Goal: Check status: Check status

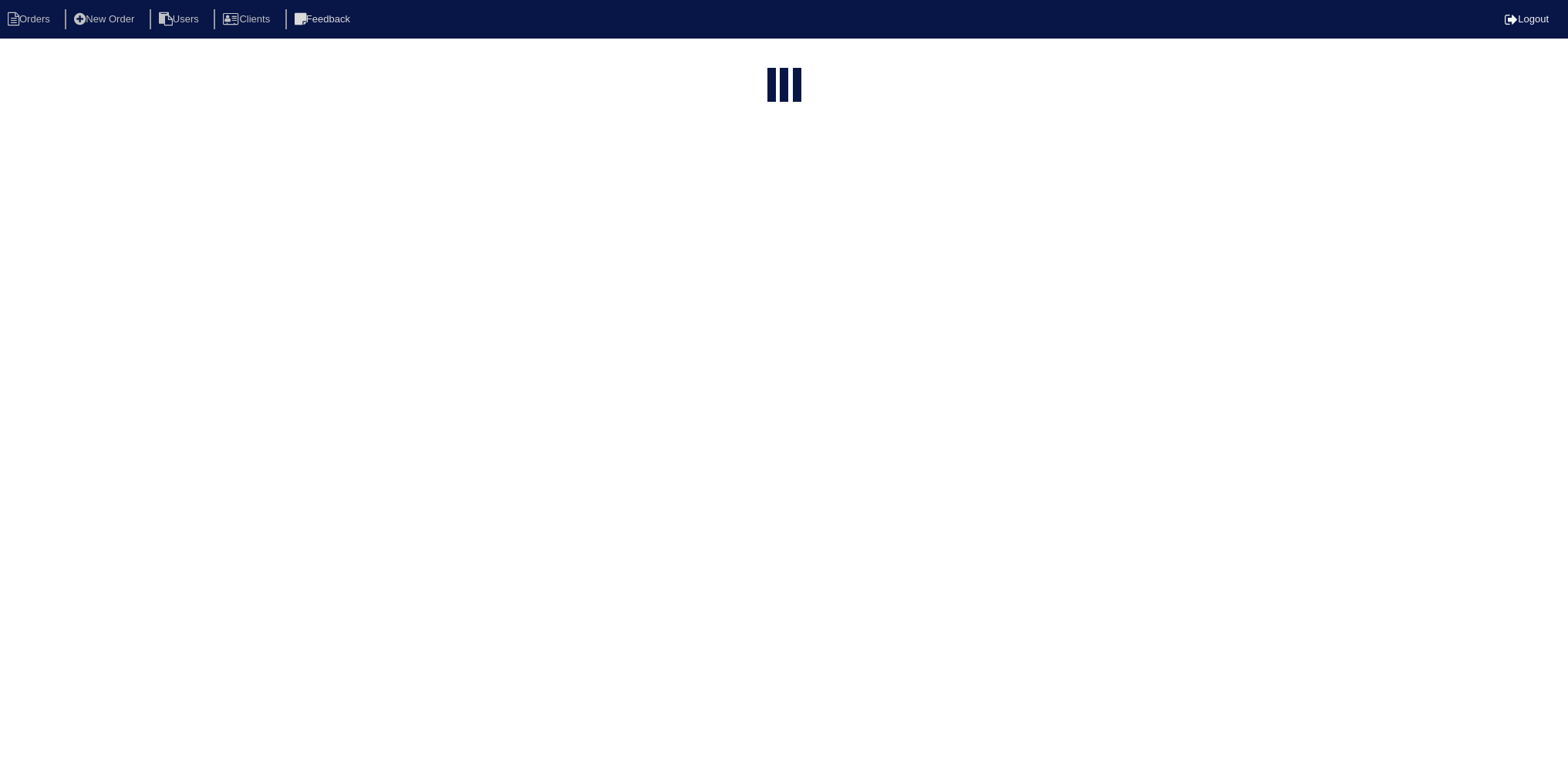
select select "15"
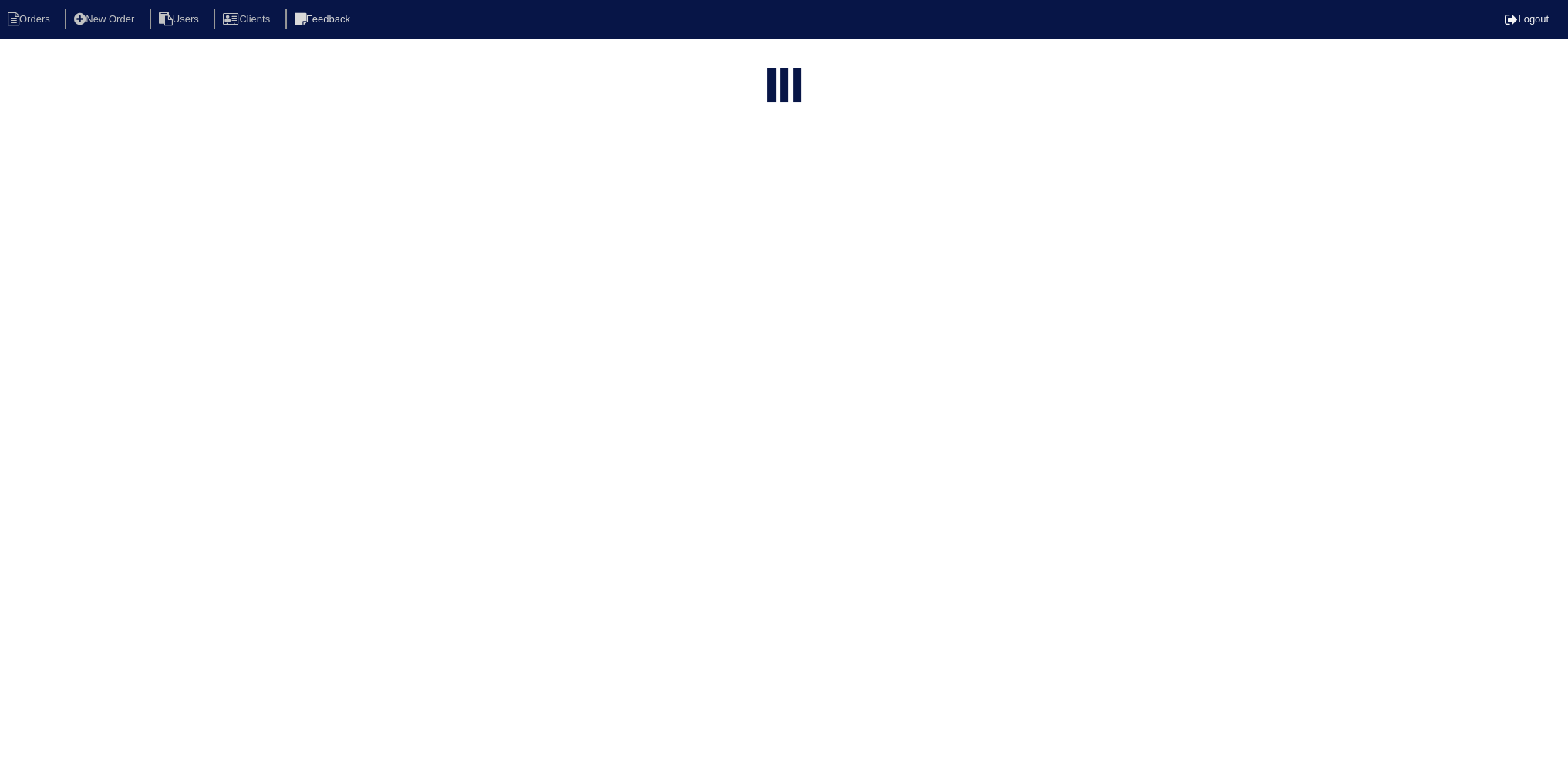
select select "assigned"
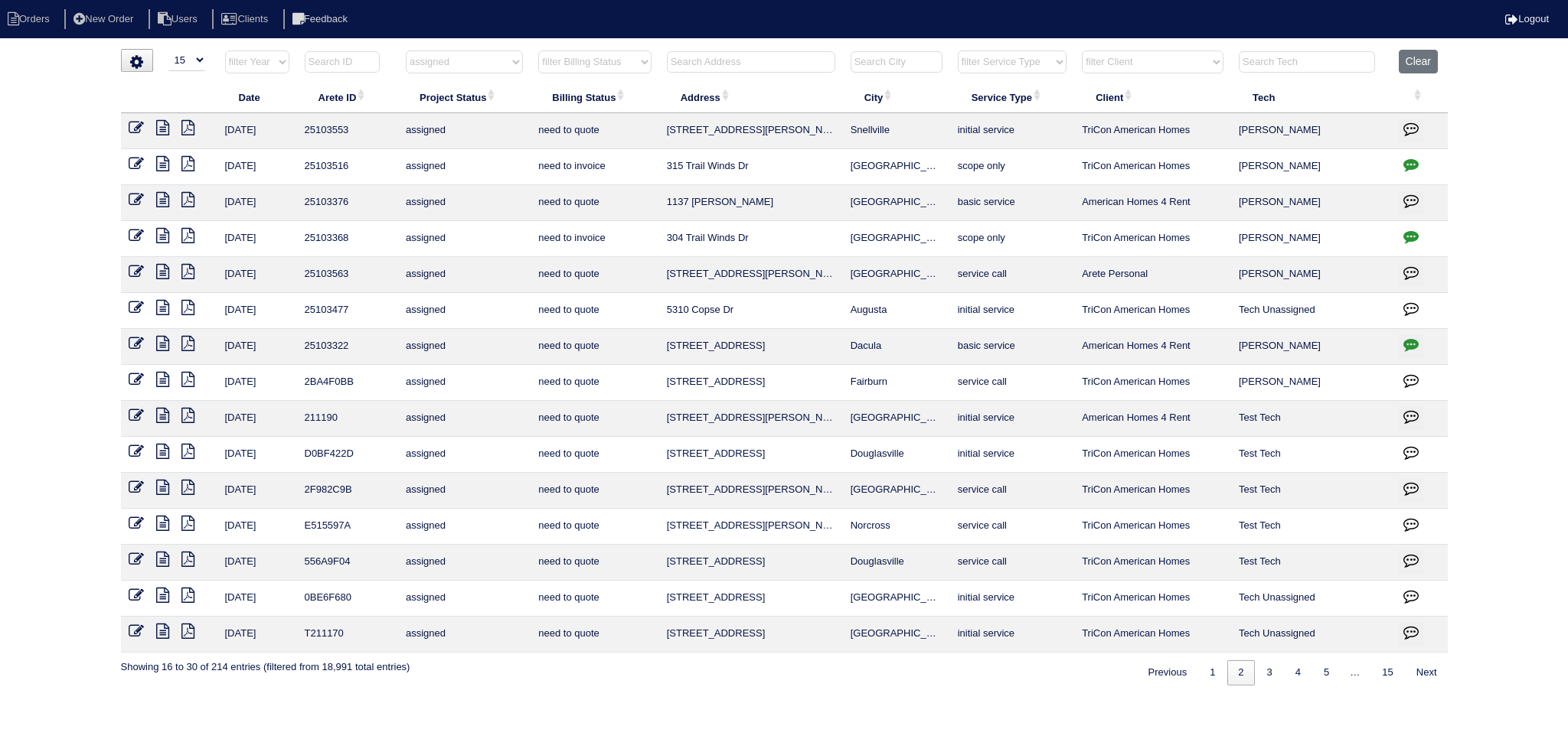
click at [1555, 213] on div "loading... ▼ 10 15 25 50 200 500 Search: Date Arete ID Project Status Billing S…" at bounding box center [784, 367] width 1568 height 637
click at [486, 63] on select "filter Project Status -- Any Project Status -- new order assigned in progress f…" at bounding box center [464, 63] width 117 height 23
select select
click at [405, 51] on select "filter Project Status -- Any Project Status -- new order assigned in progress f…" at bounding box center [464, 63] width 117 height 23
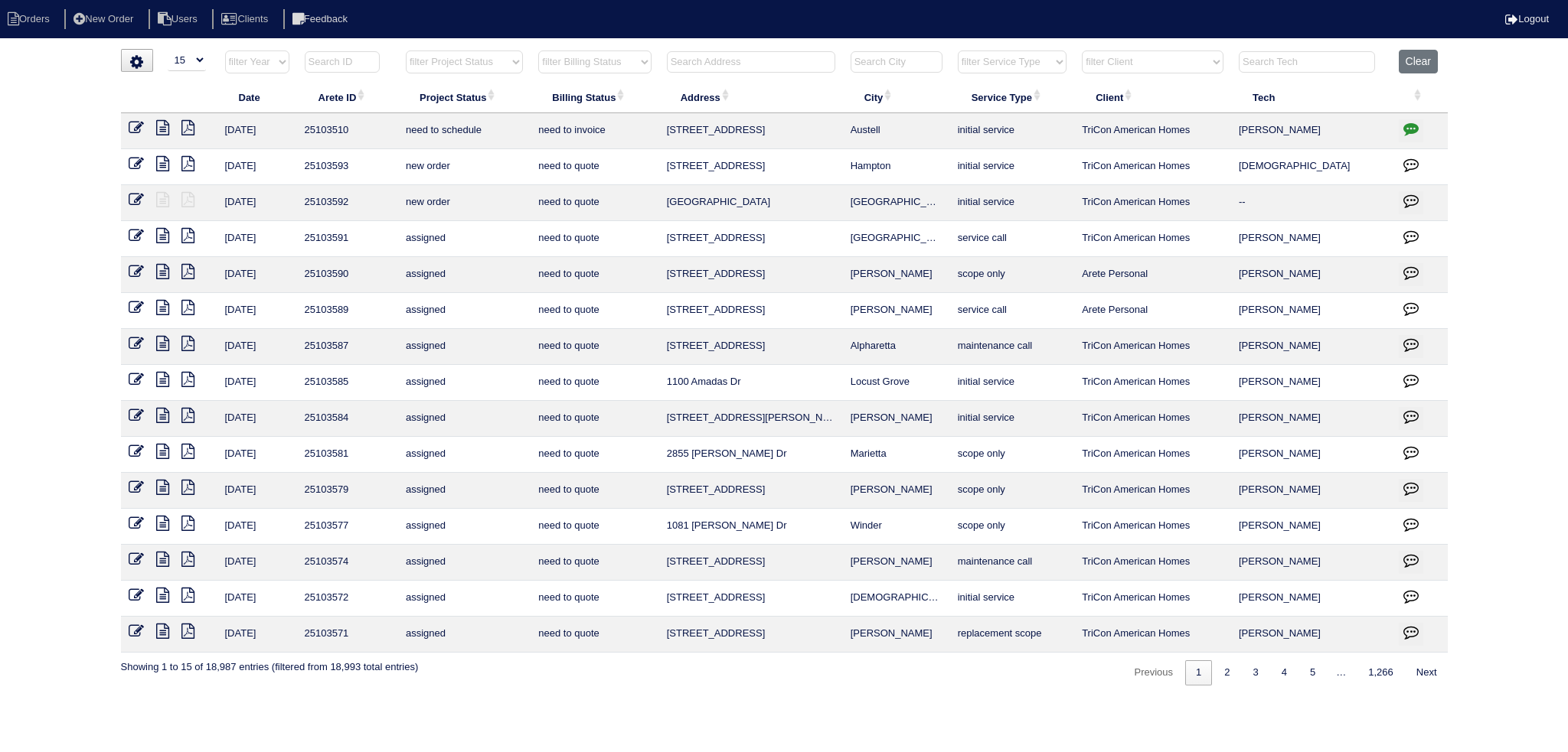
click at [734, 67] on input "text" at bounding box center [751, 63] width 168 height 21
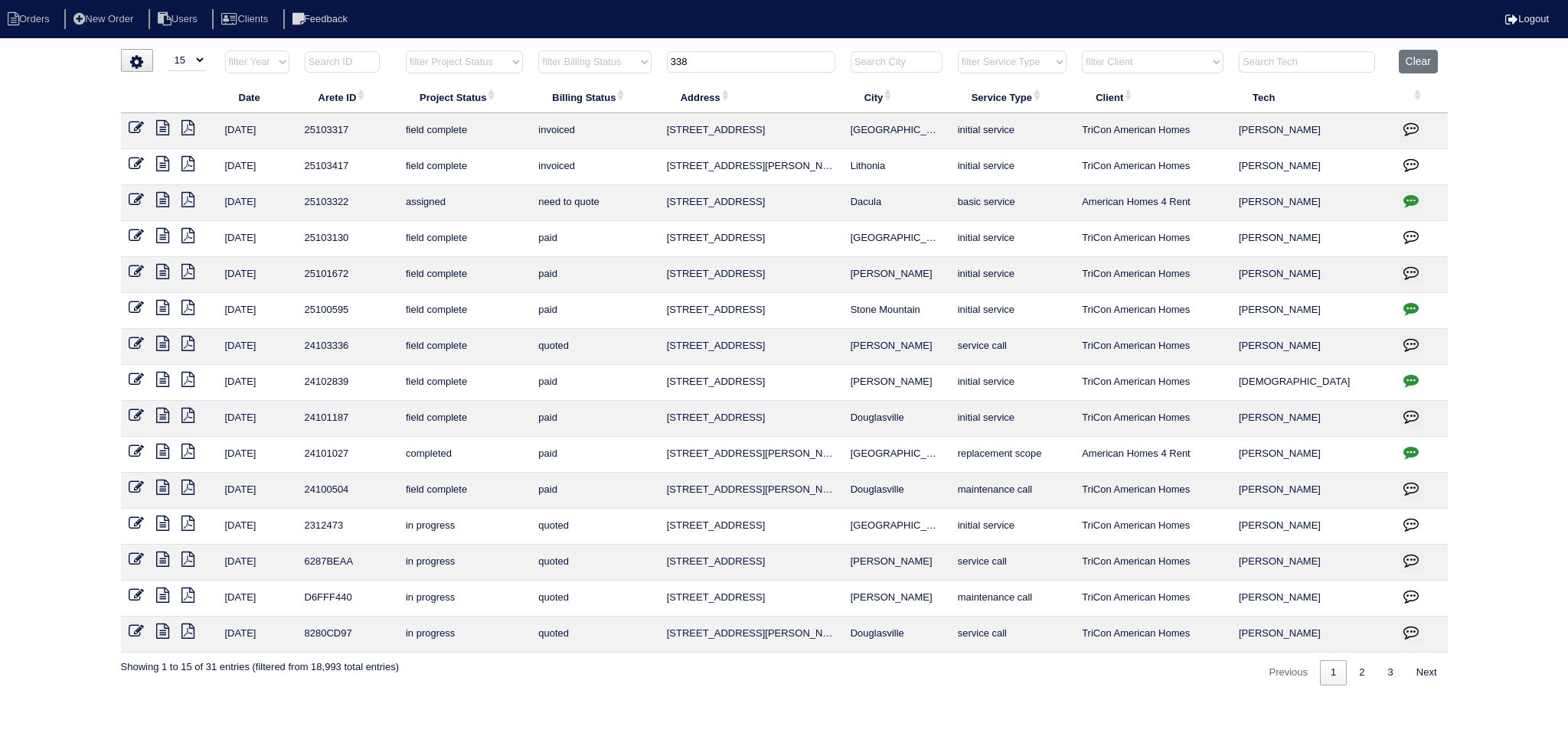
type input "338"
click at [158, 199] on icon at bounding box center [162, 200] width 13 height 16
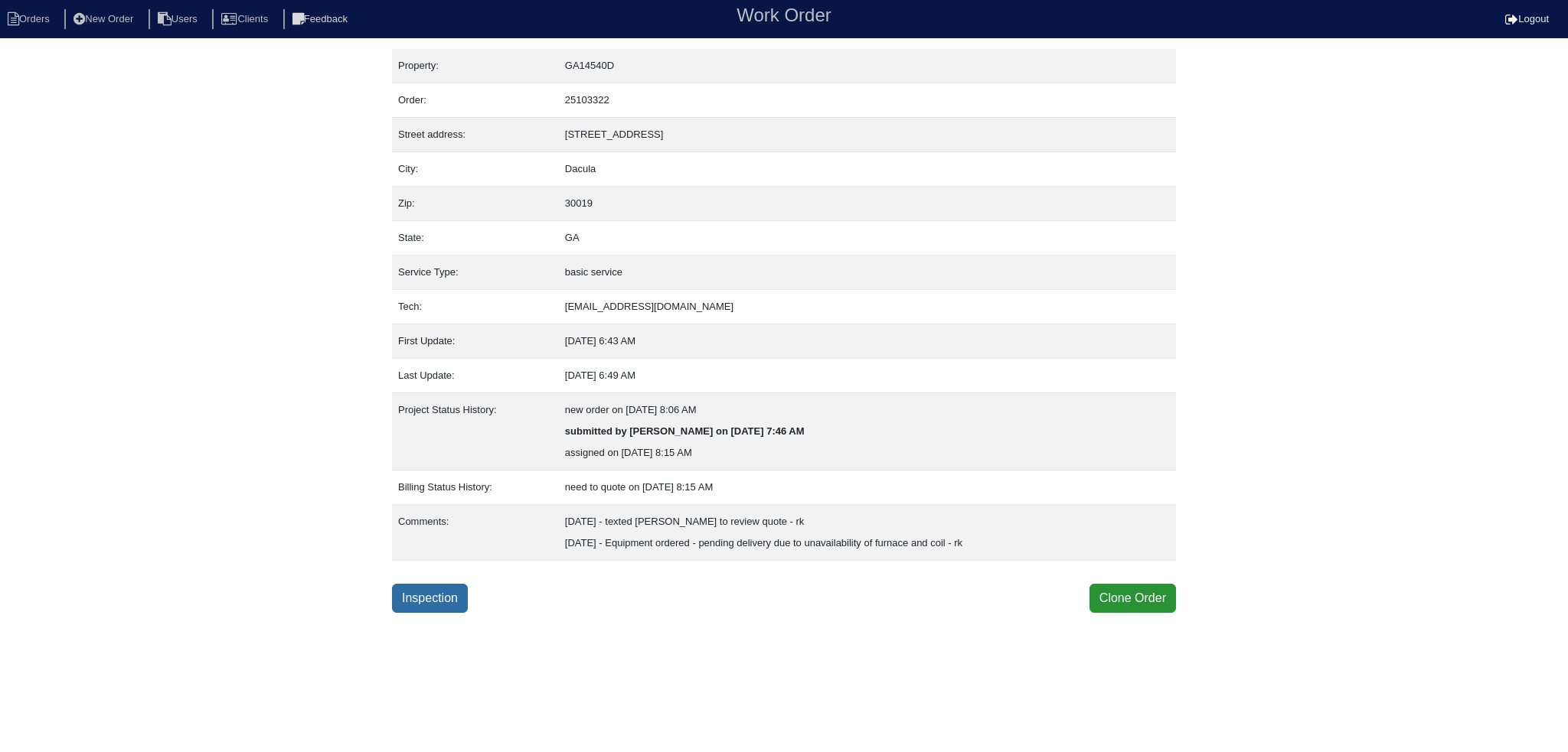
click at [453, 602] on link "Inspection" at bounding box center [430, 599] width 76 height 29
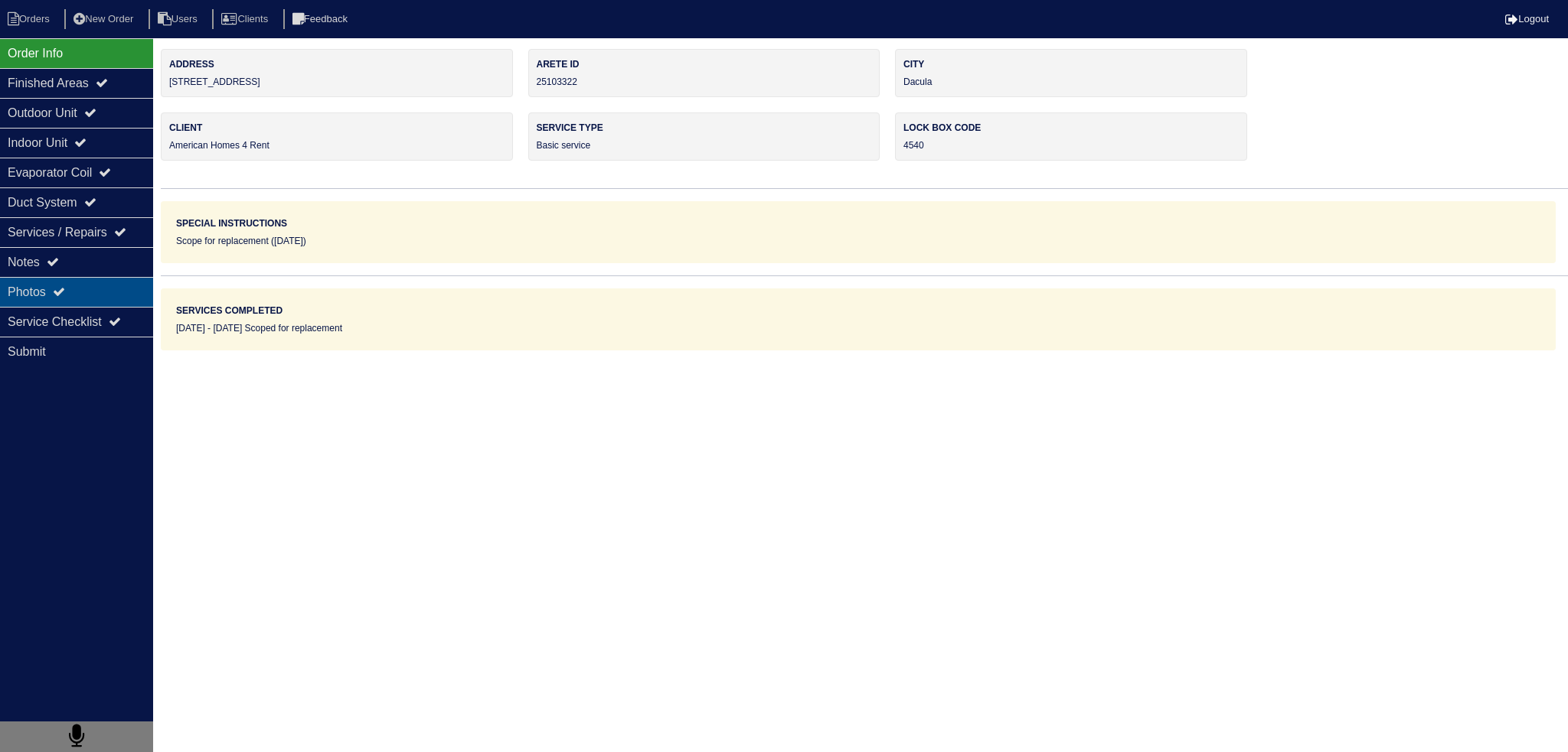
click at [141, 297] on div "Photos" at bounding box center [76, 292] width 153 height 30
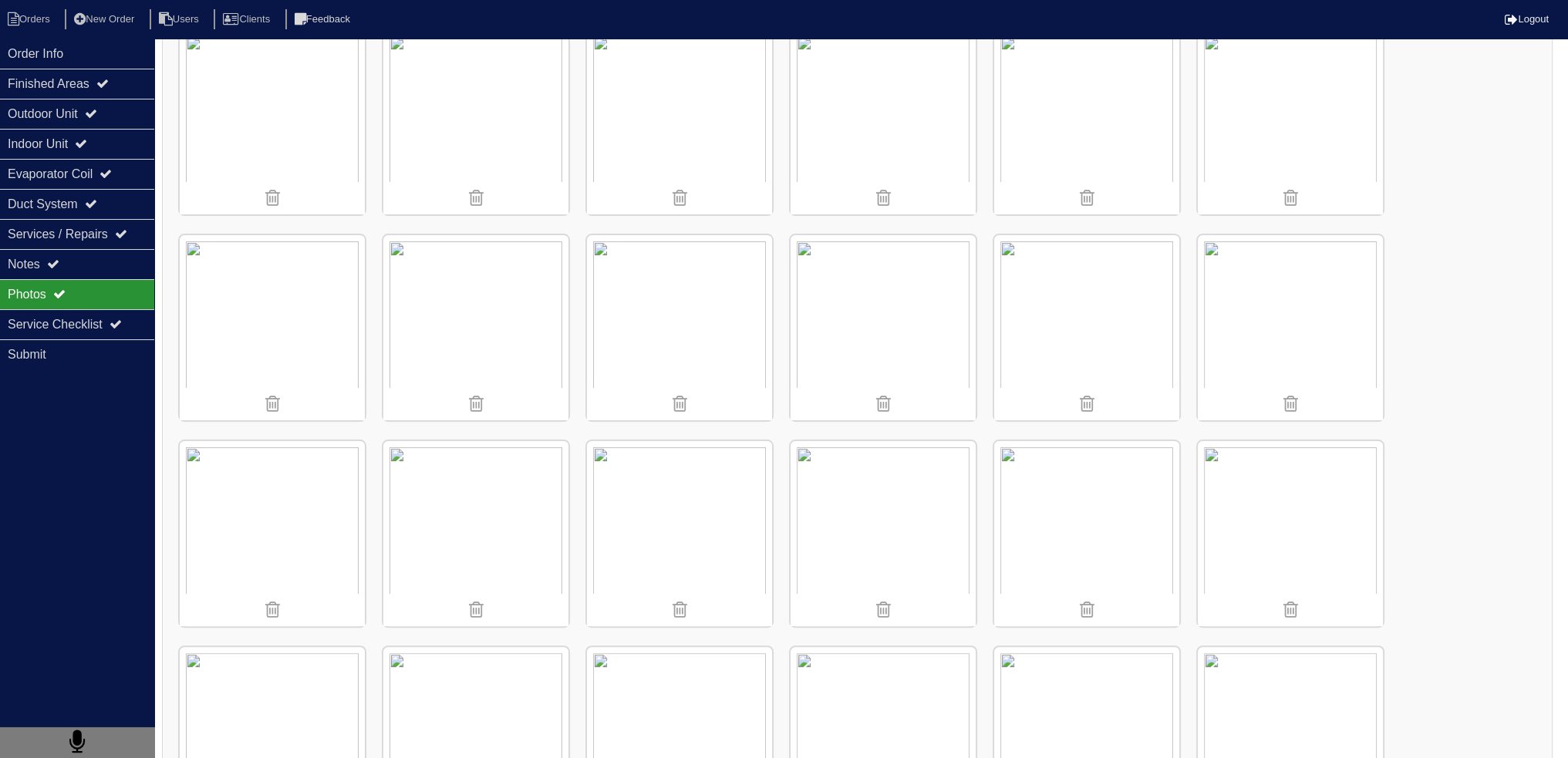
scroll to position [463, 0]
click at [906, 97] on img at bounding box center [883, 120] width 185 height 185
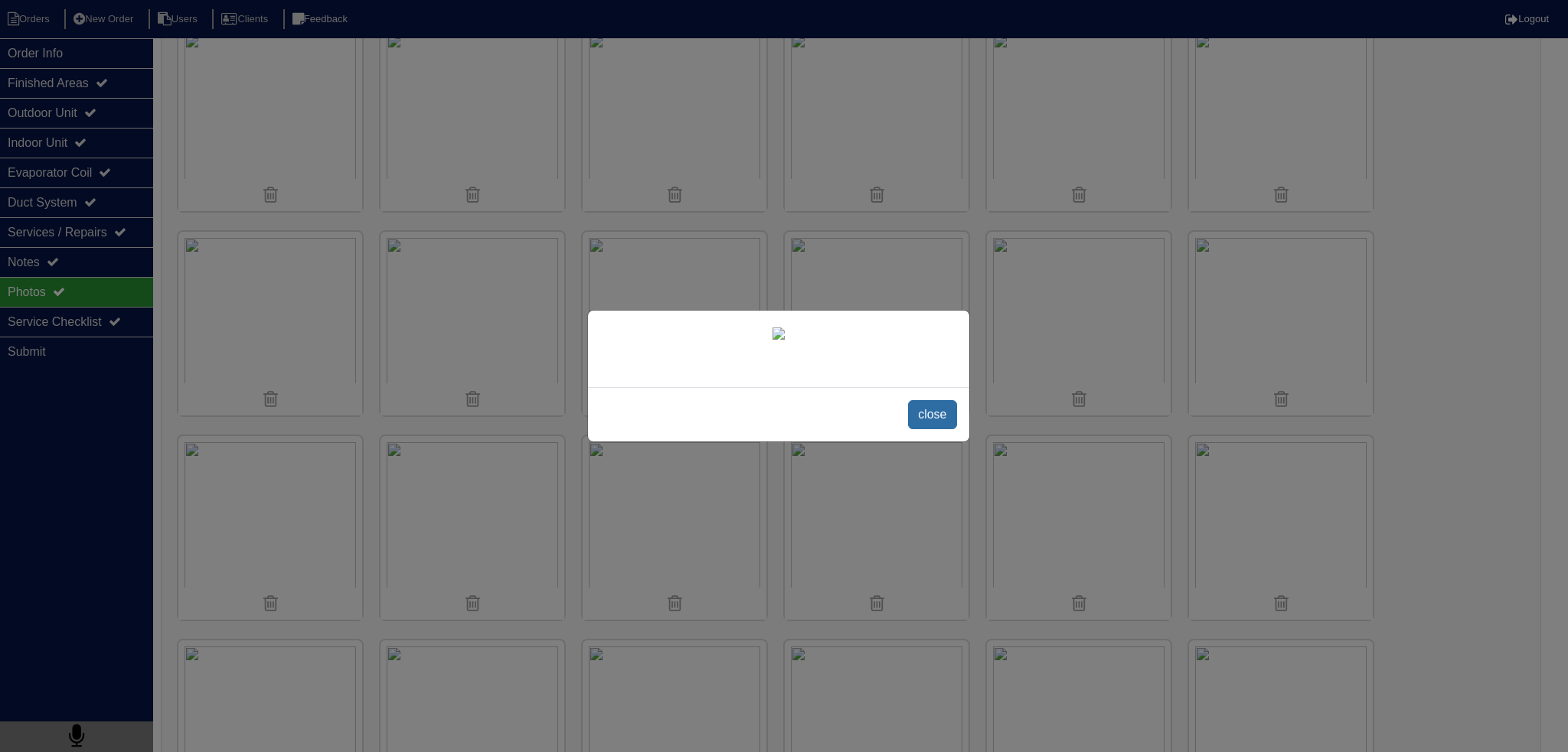
click at [933, 430] on span "close" at bounding box center [931, 415] width 48 height 29
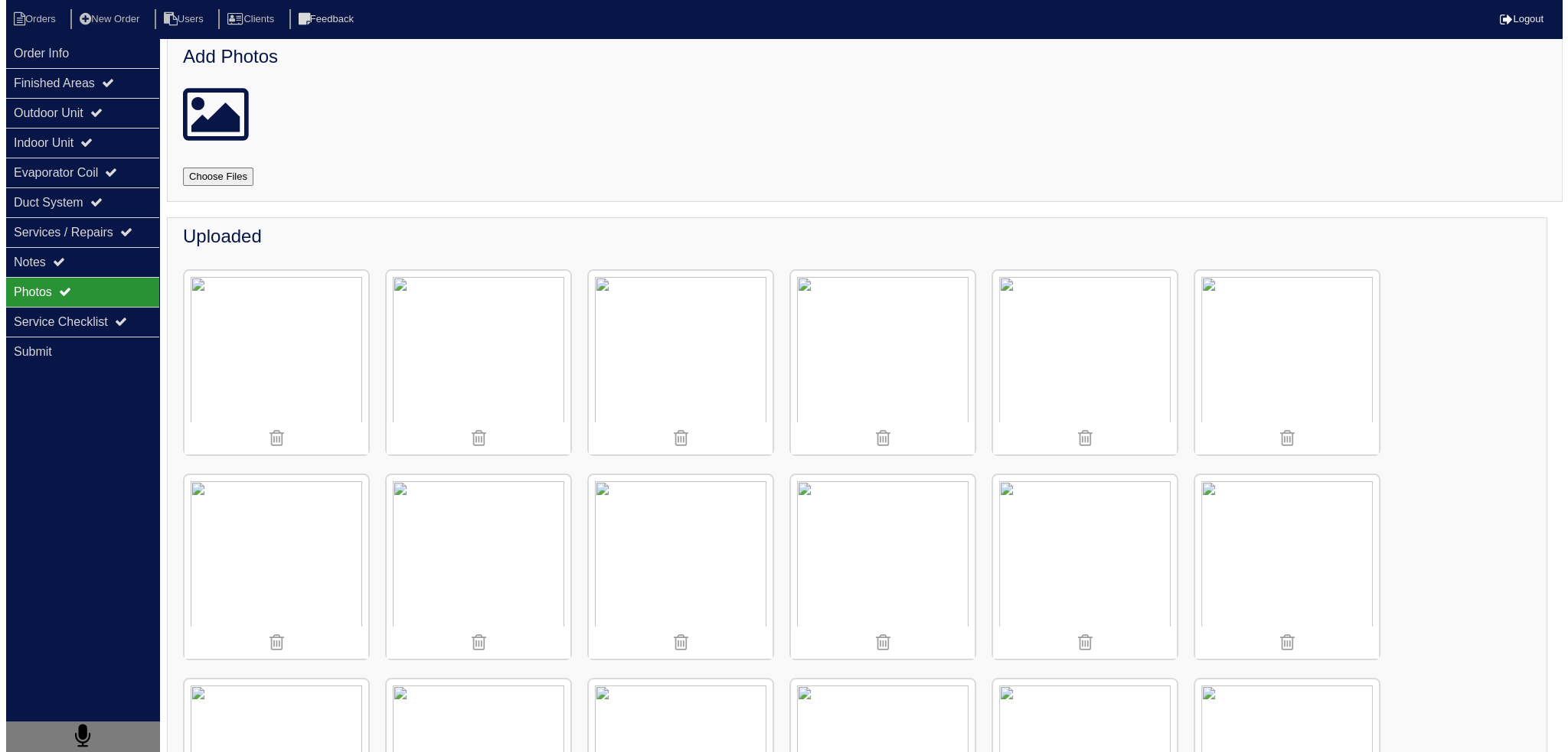
scroll to position [0, 0]
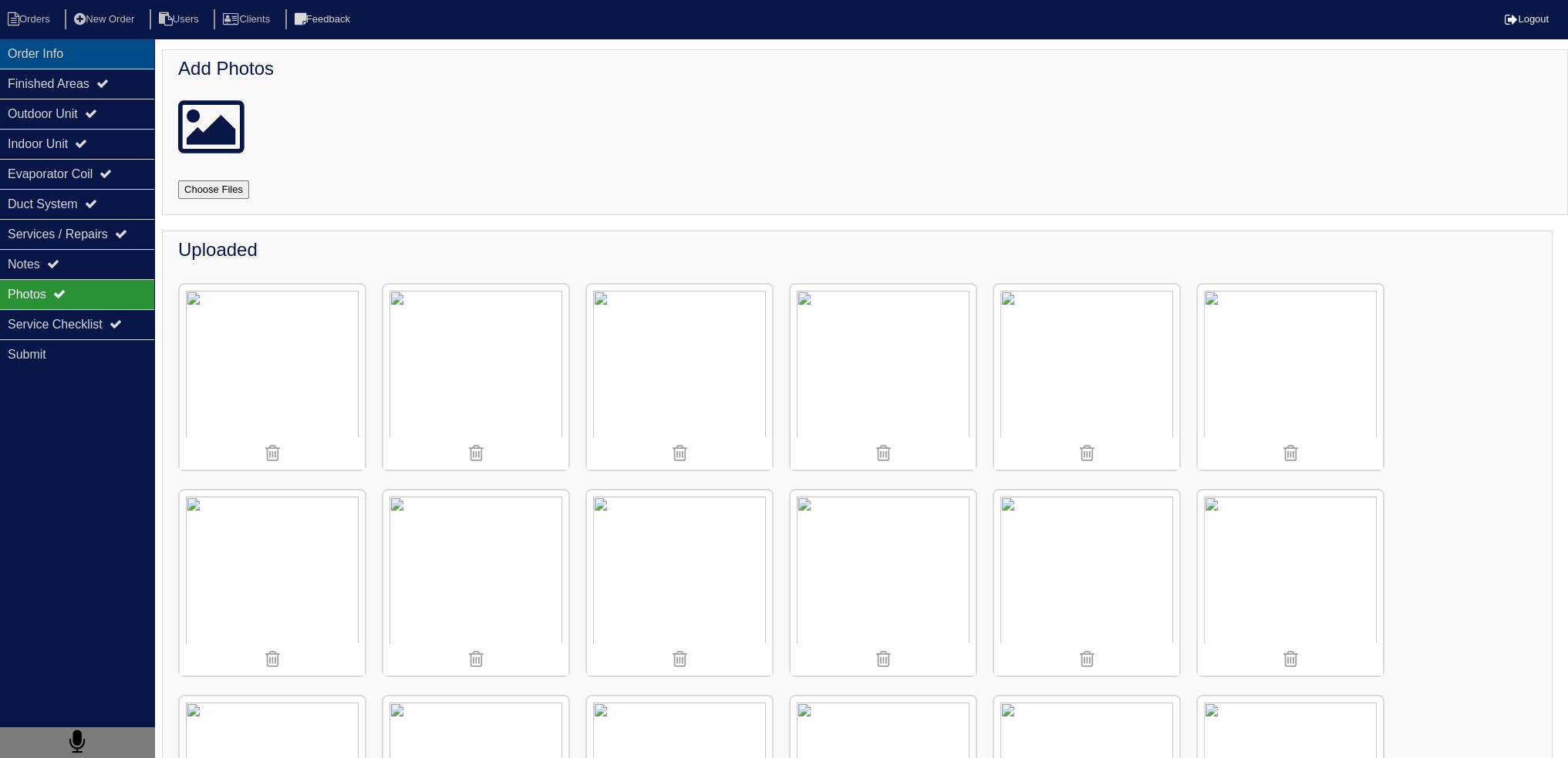
click at [90, 67] on div "Order Info" at bounding box center [77, 53] width 155 height 31
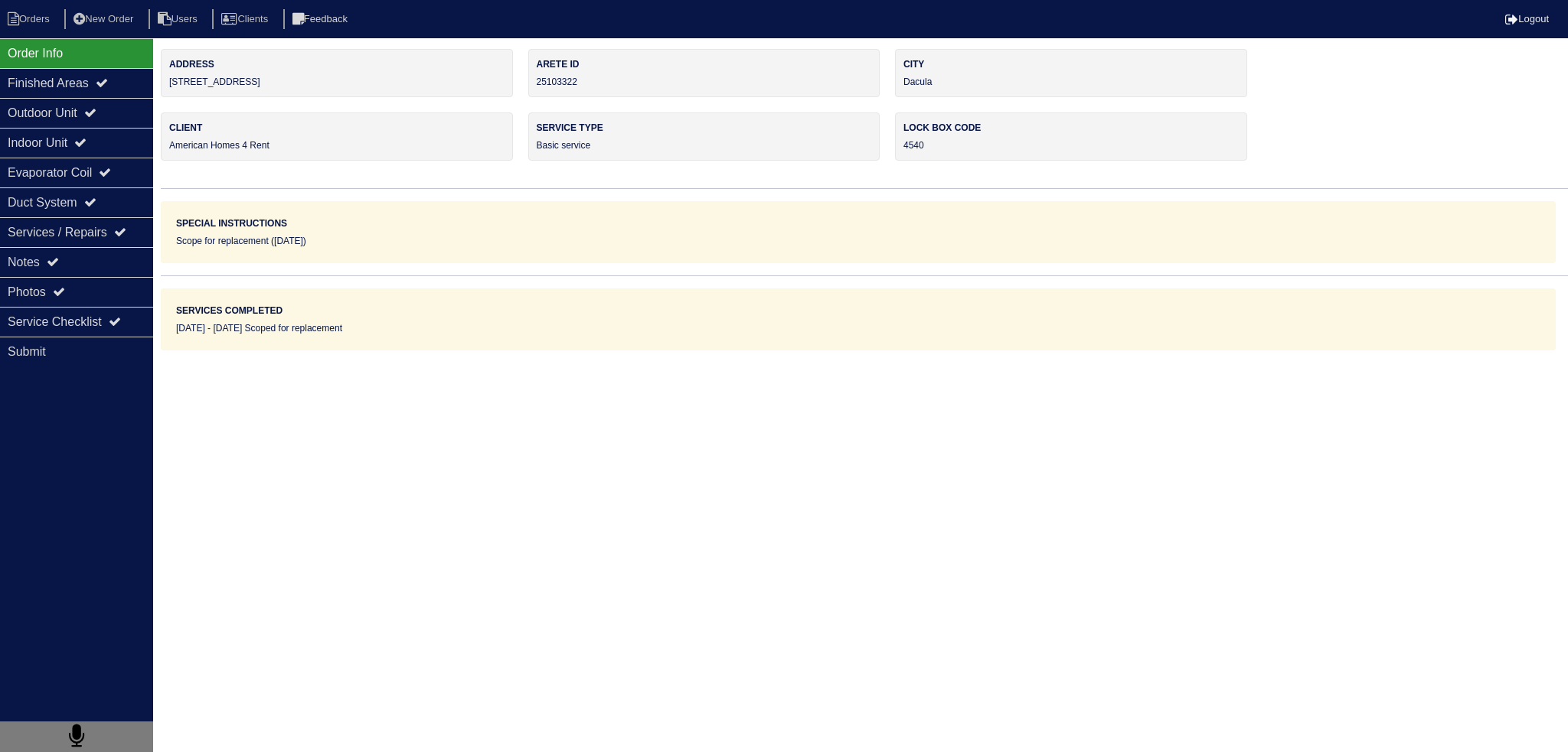
drag, startPoint x: 321, startPoint y: 76, endPoint x: 171, endPoint y: 87, distance: 150.4
click at [171, 87] on div "Address [STREET_ADDRESS]" at bounding box center [337, 72] width 352 height 48
